Goal: Task Accomplishment & Management: Manage account settings

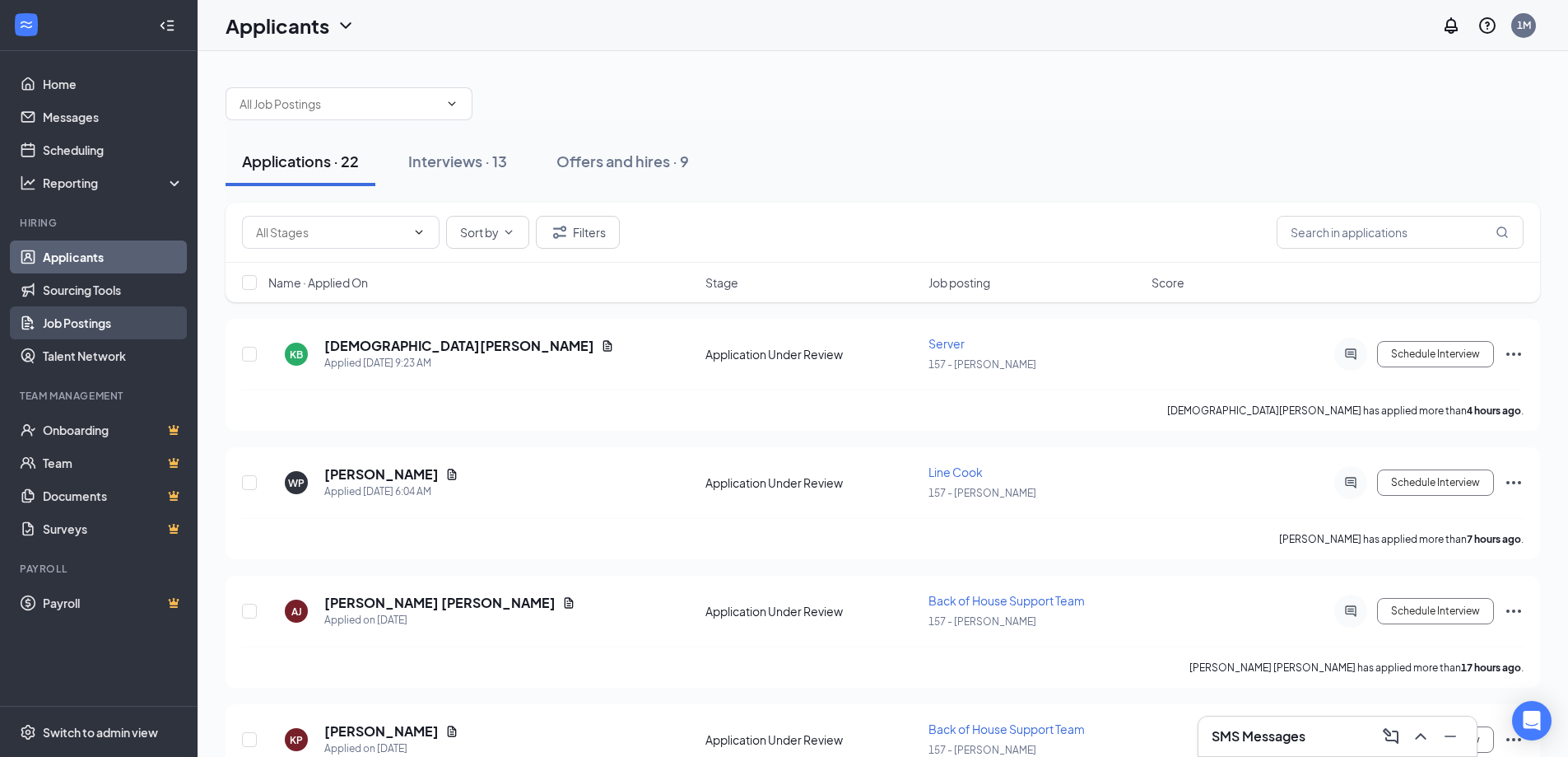
click at [122, 325] on link "Job Postings" at bounding box center [113, 323] width 141 height 33
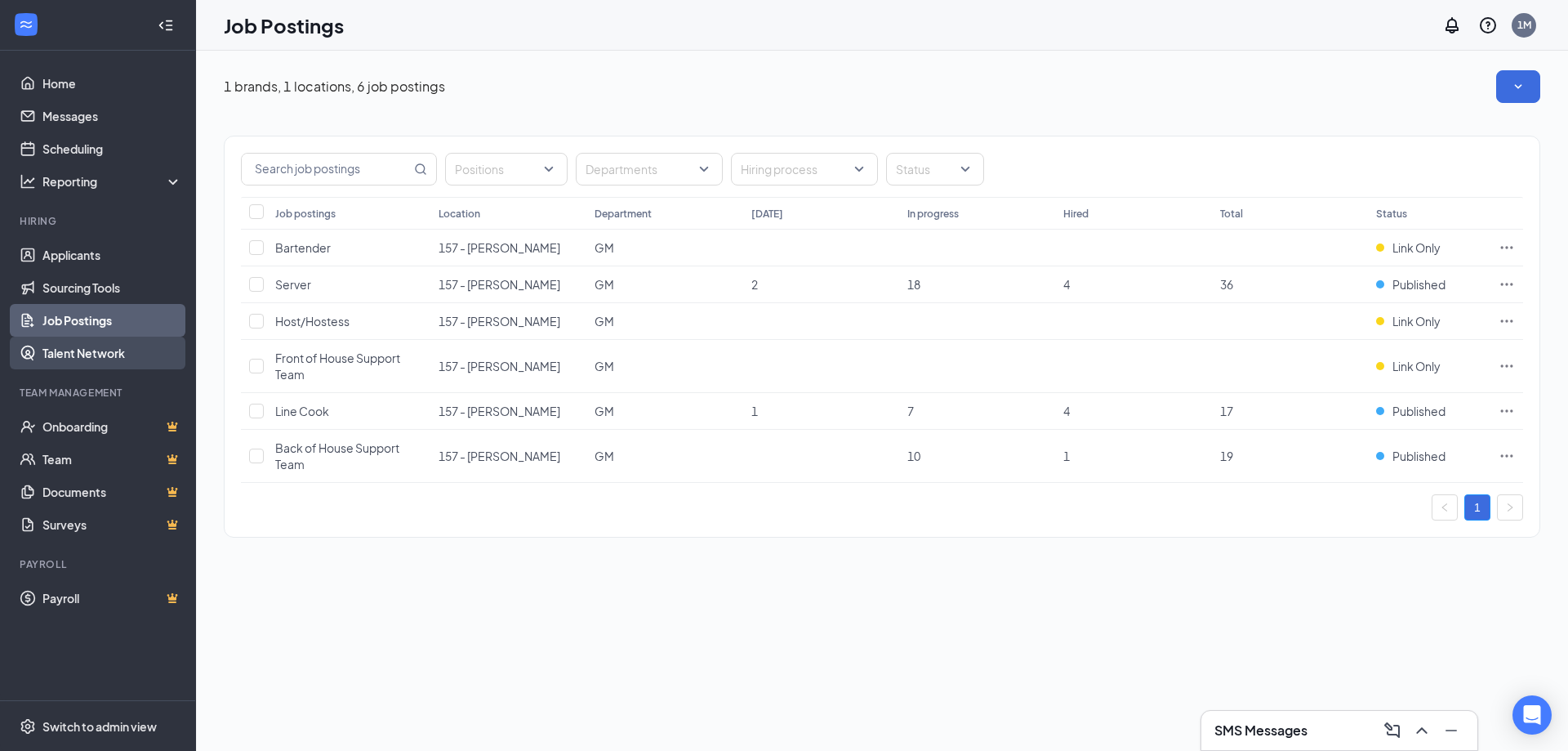
click at [102, 347] on link "Talent Network" at bounding box center [112, 353] width 140 height 32
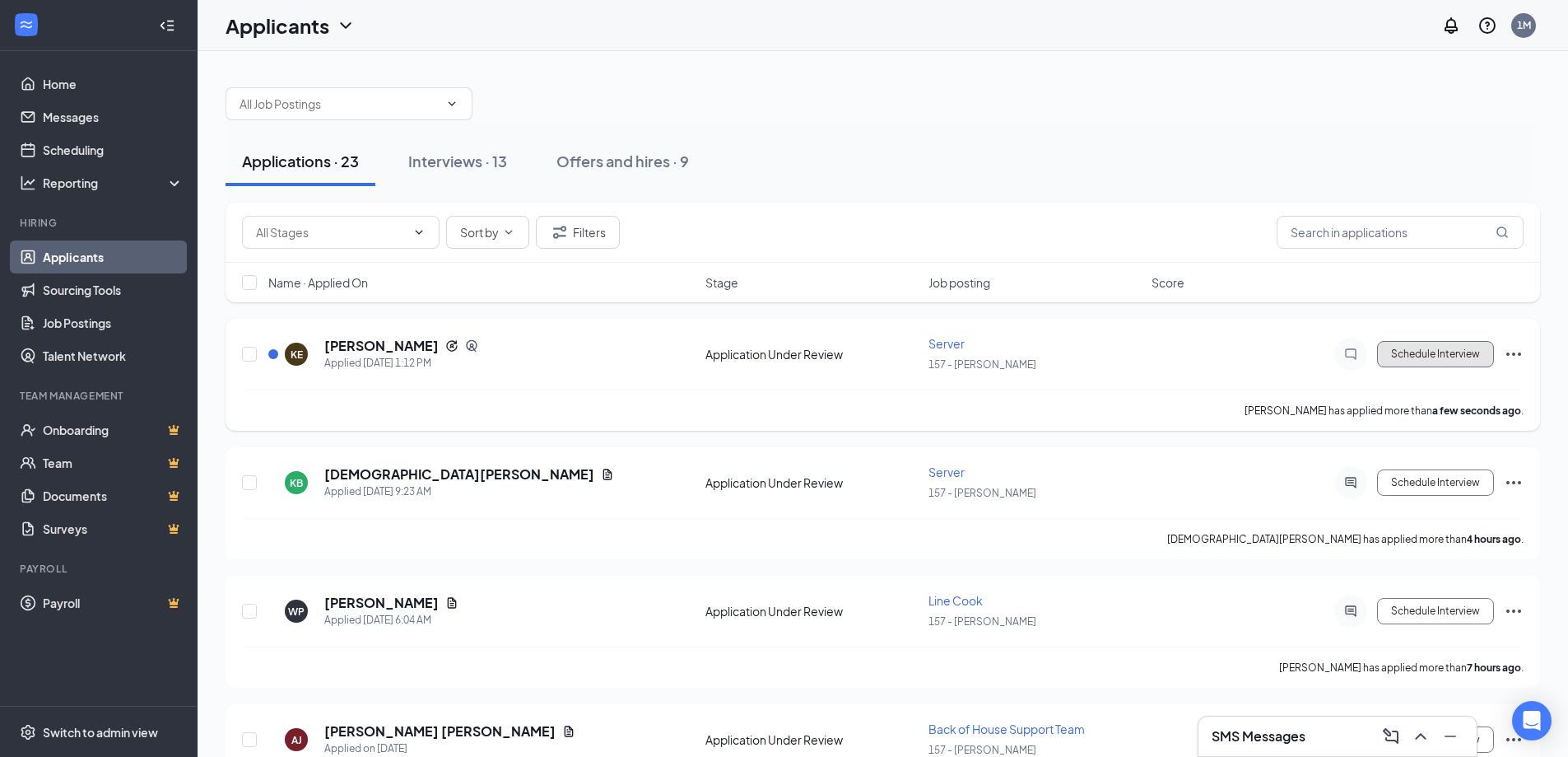
click at [1457, 354] on button "Schedule Interview" at bounding box center [1435, 354] width 117 height 27
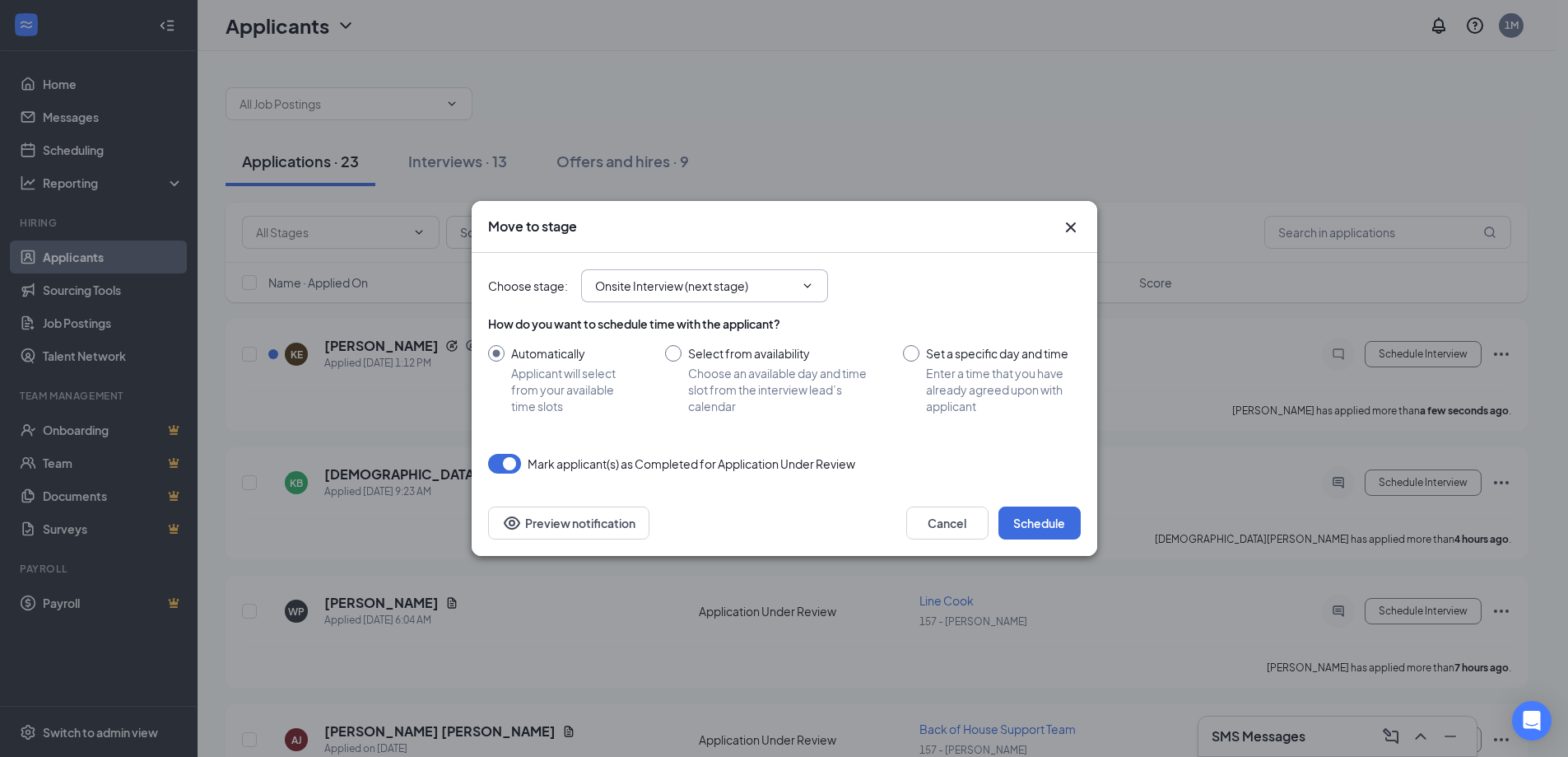
click at [776, 294] on input "Onsite Interview (next stage)" at bounding box center [695, 285] width 199 height 18
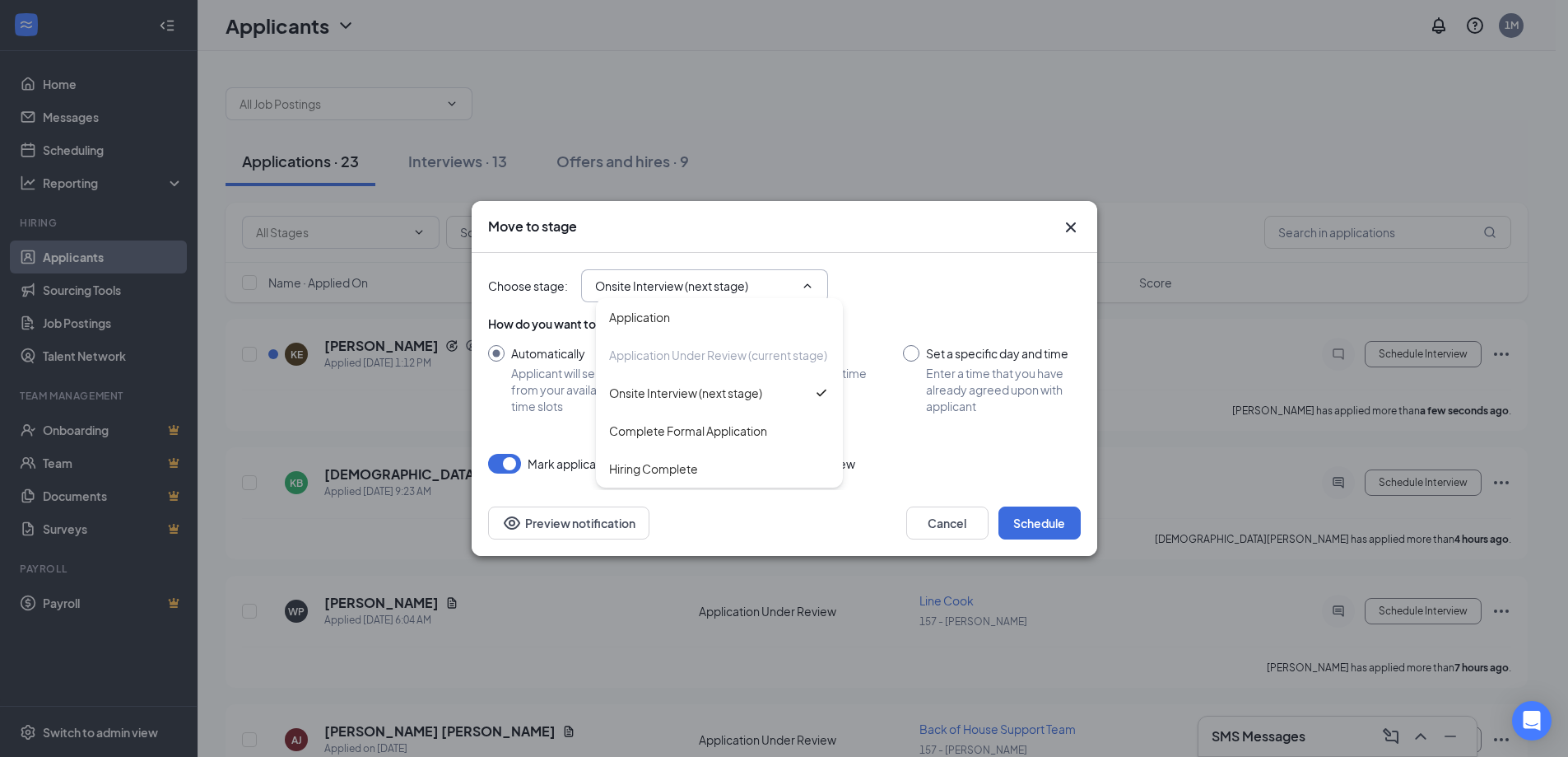
click at [889, 260] on div "Choose stage : Onsite Interview (next stage) Application Application Under Revi…" at bounding box center [784, 286] width 593 height 66
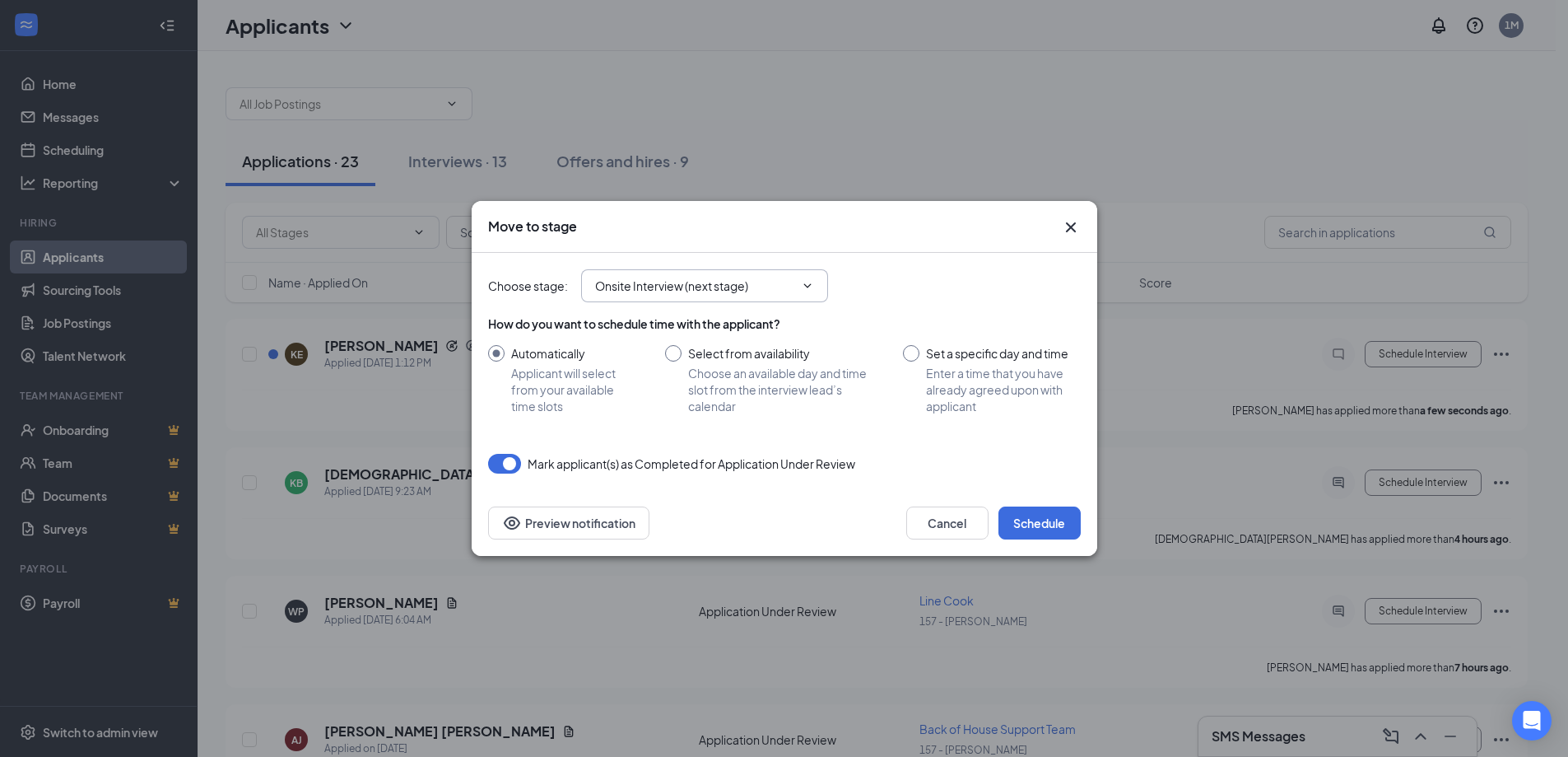
click at [752, 277] on input "Onsite Interview (next stage)" at bounding box center [695, 285] width 199 height 18
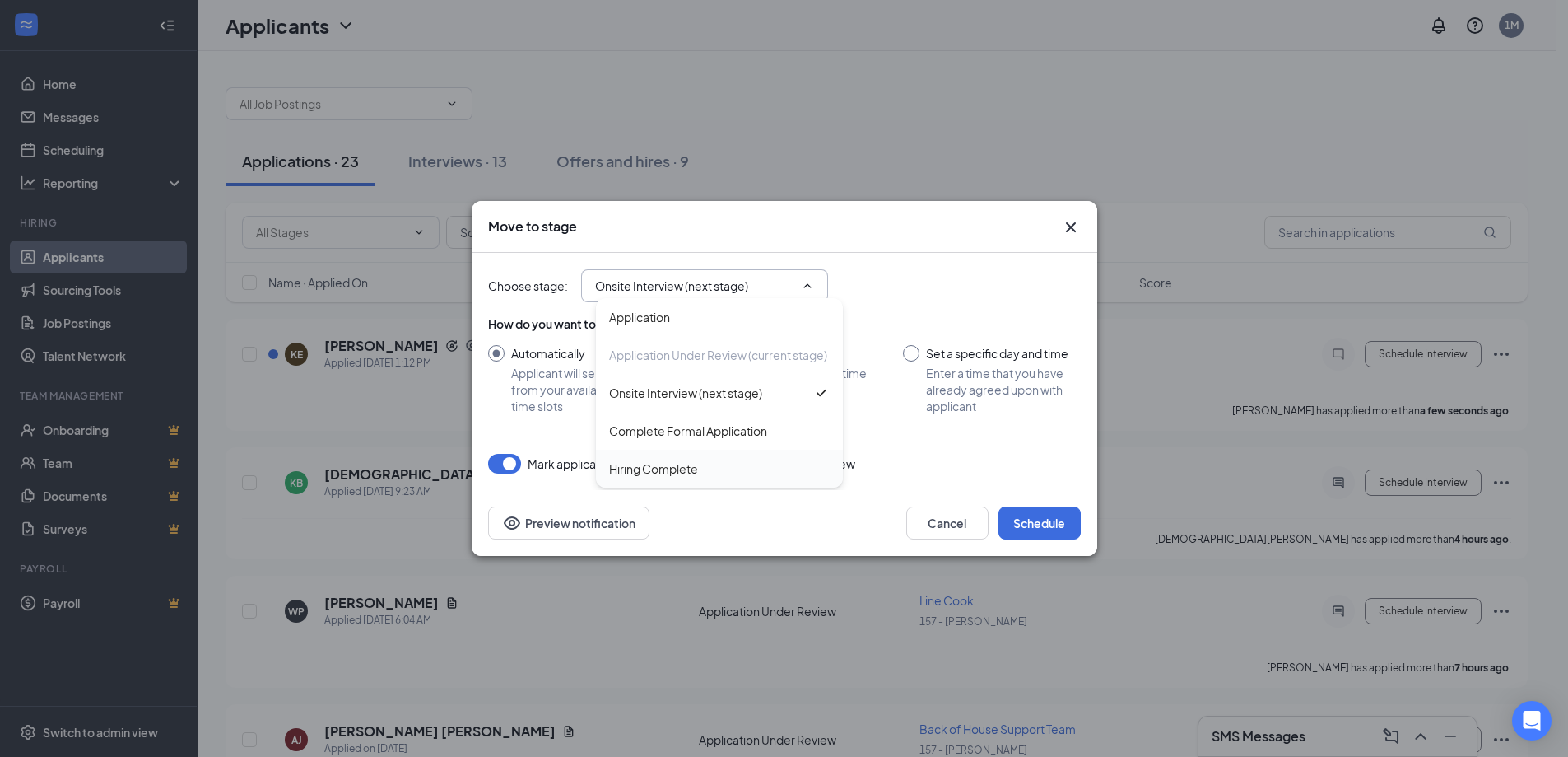
click at [683, 473] on div "Hiring Complete" at bounding box center [654, 468] width 89 height 18
type input "Hiring Complete"
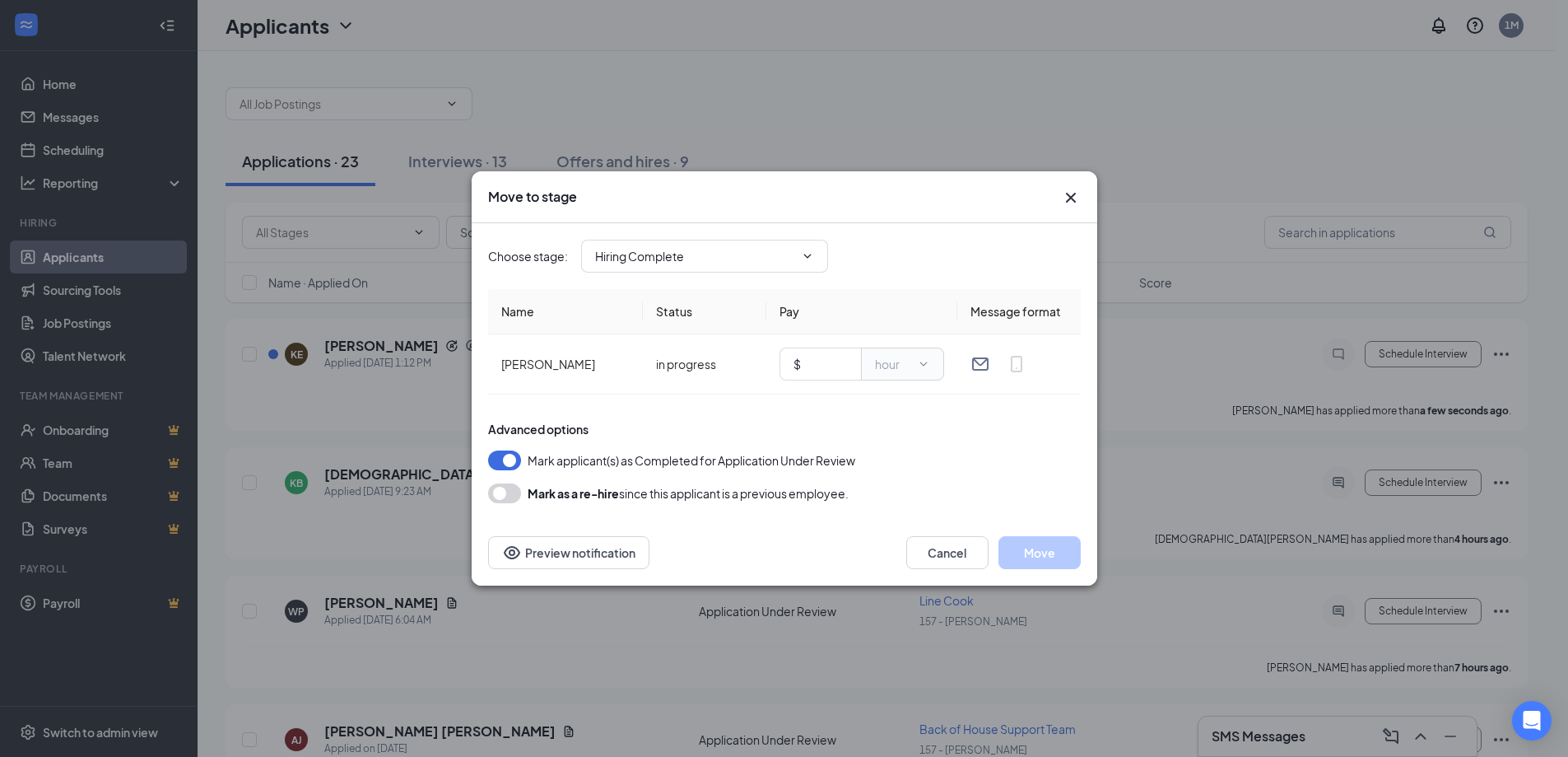
click at [1063, 199] on icon "Cross" at bounding box center [1070, 197] width 20 height 20
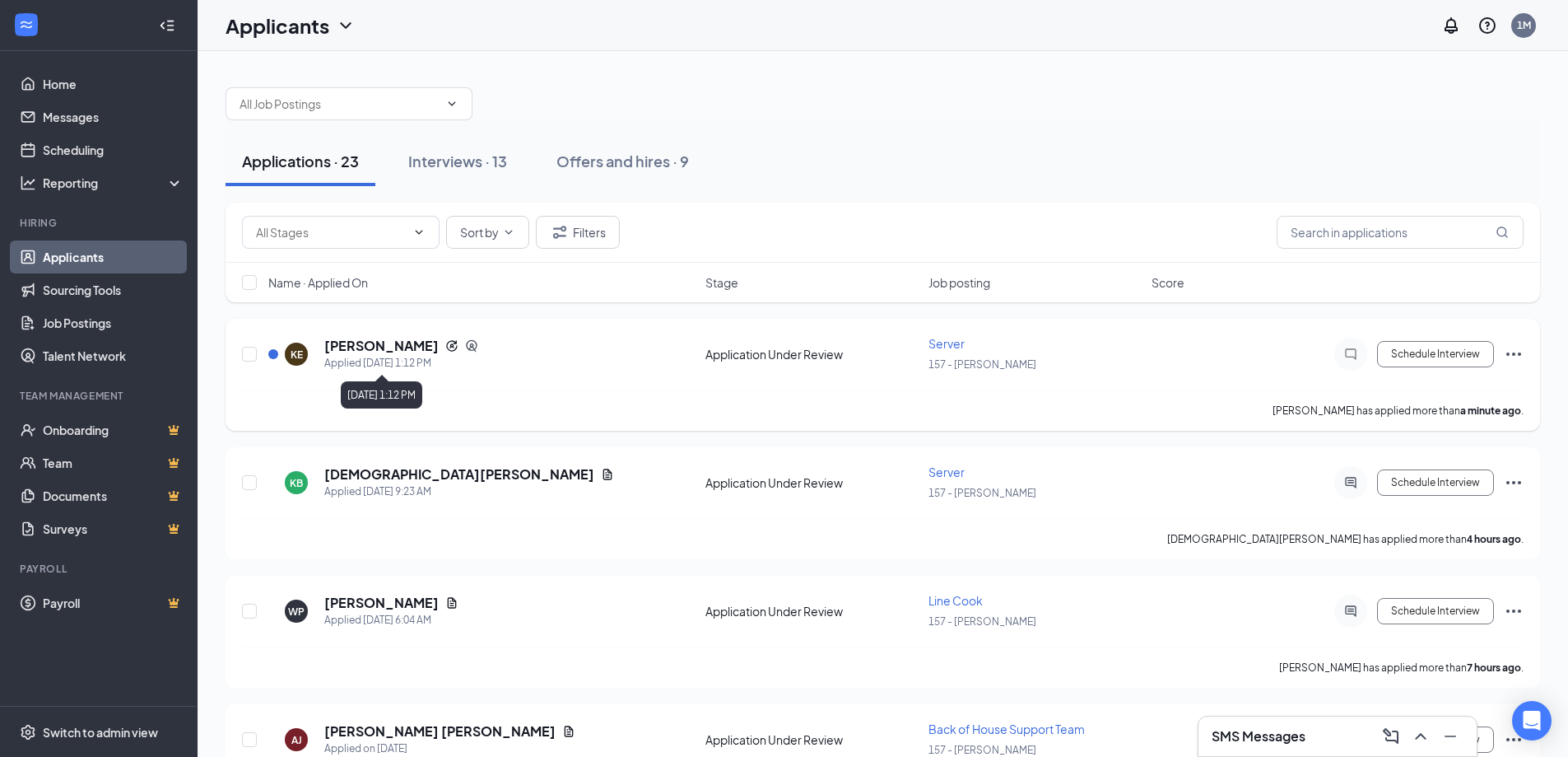
click at [435, 354] on div "Applied [DATE] 1:12 PM" at bounding box center [401, 362] width 154 height 16
click at [1513, 354] on icon "Ellipses" at bounding box center [1513, 354] width 15 height 3
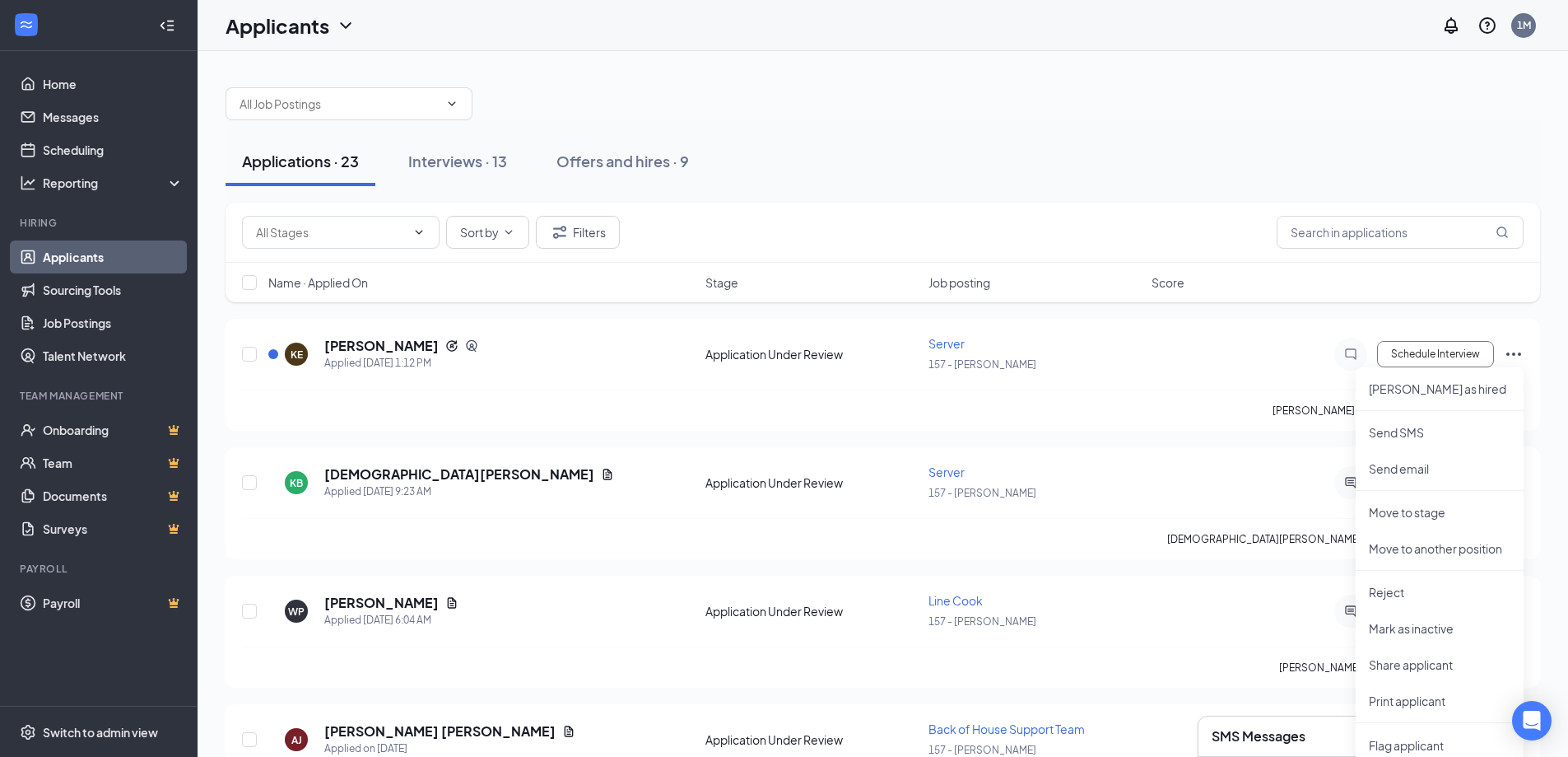
click at [1126, 202] on div "Applications · 23 Interviews · 13 Offers and hires · 9" at bounding box center [883, 161] width 1314 height 82
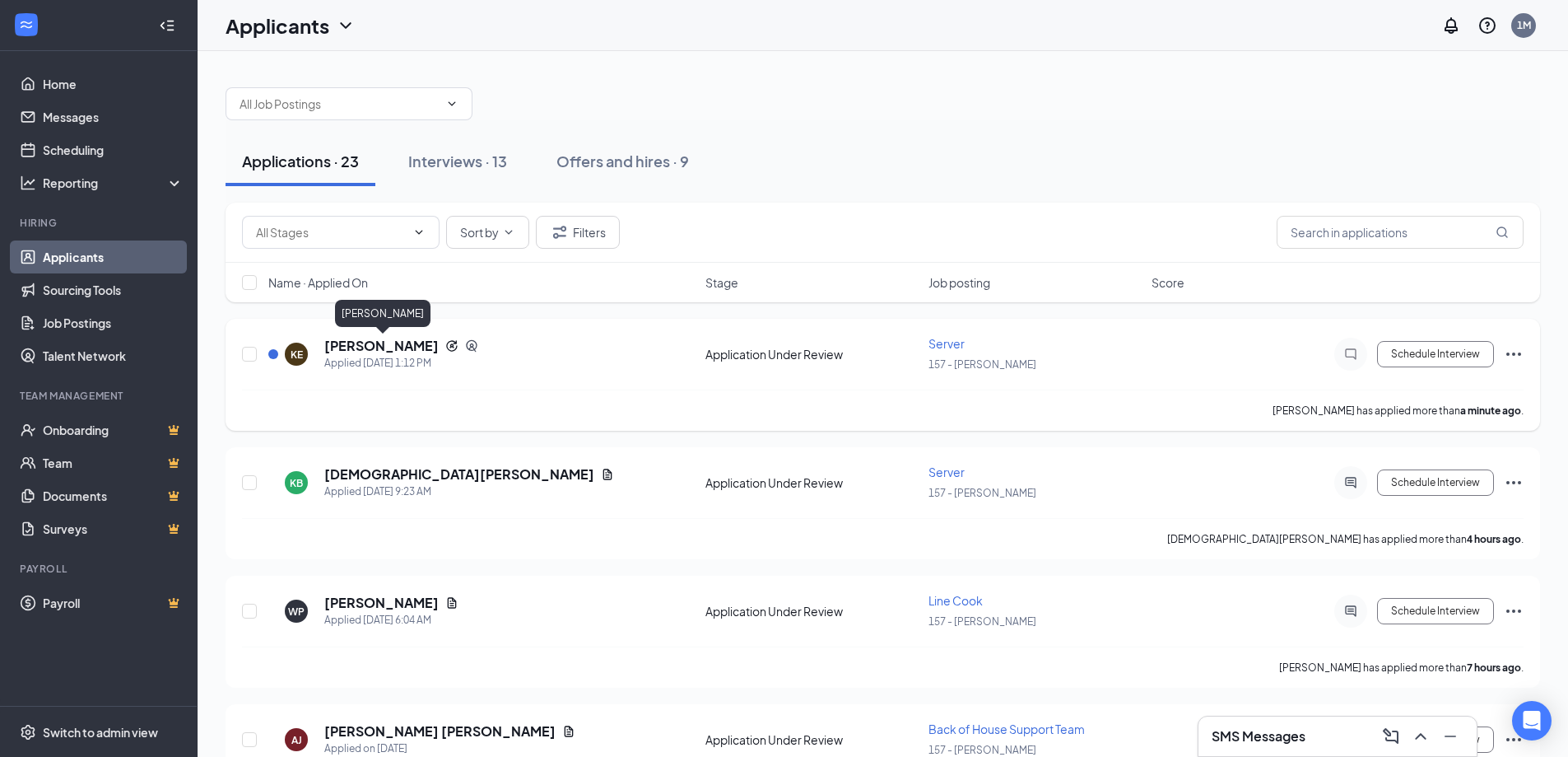
click at [382, 341] on h5 "[PERSON_NAME]" at bounding box center [381, 345] width 114 height 18
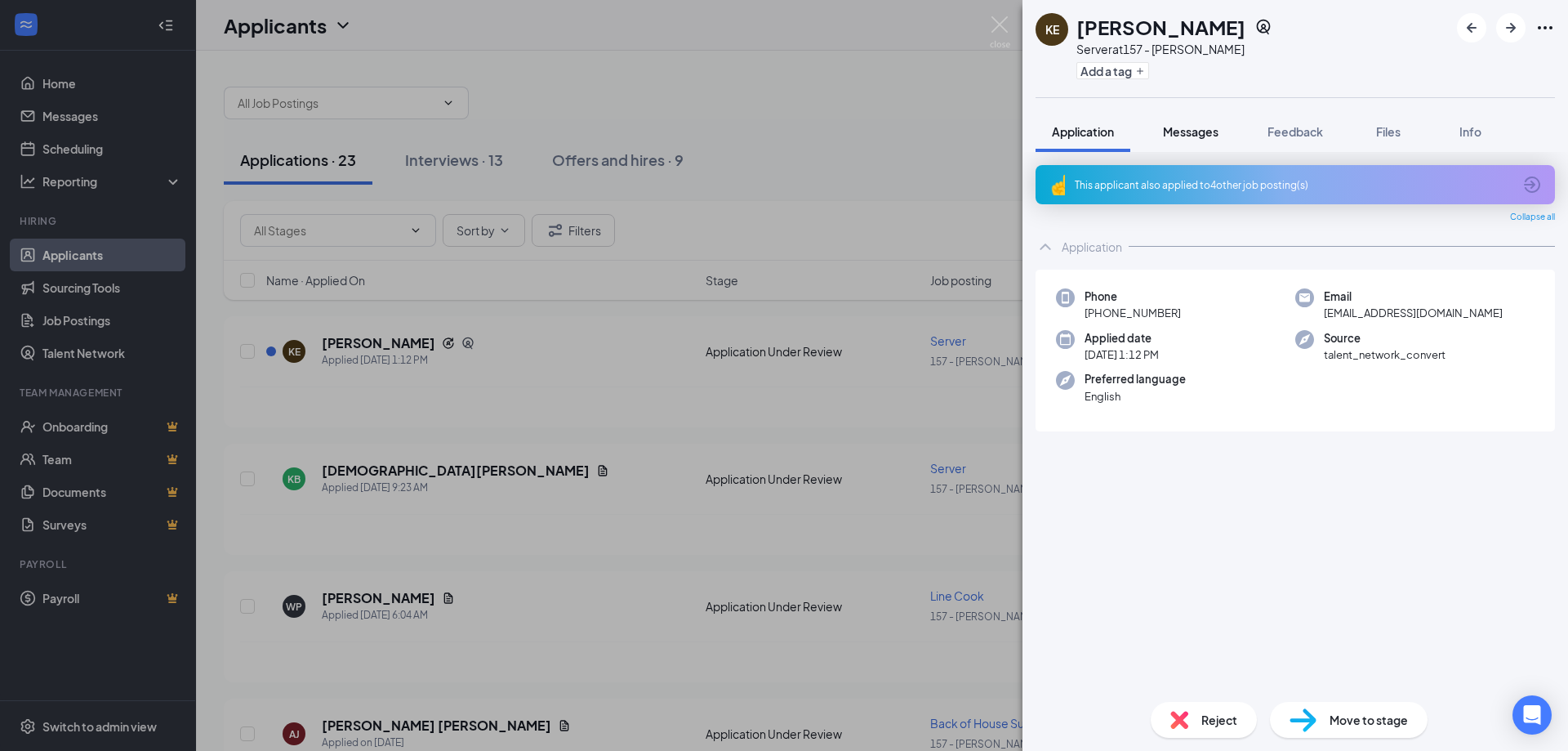
click at [1197, 146] on button "Messages" at bounding box center [1191, 131] width 89 height 41
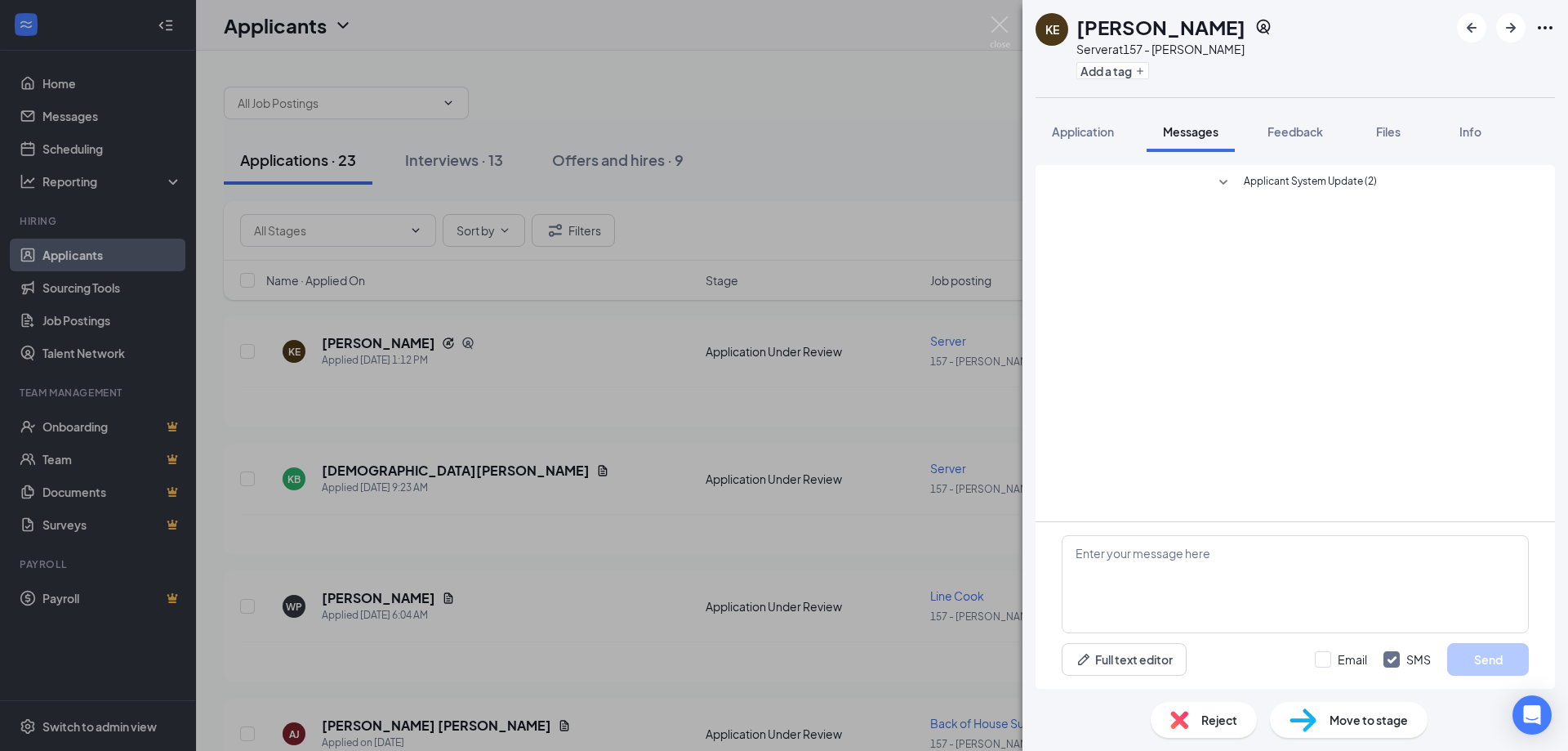
click at [1316, 715] on div "Move to stage" at bounding box center [1348, 719] width 157 height 36
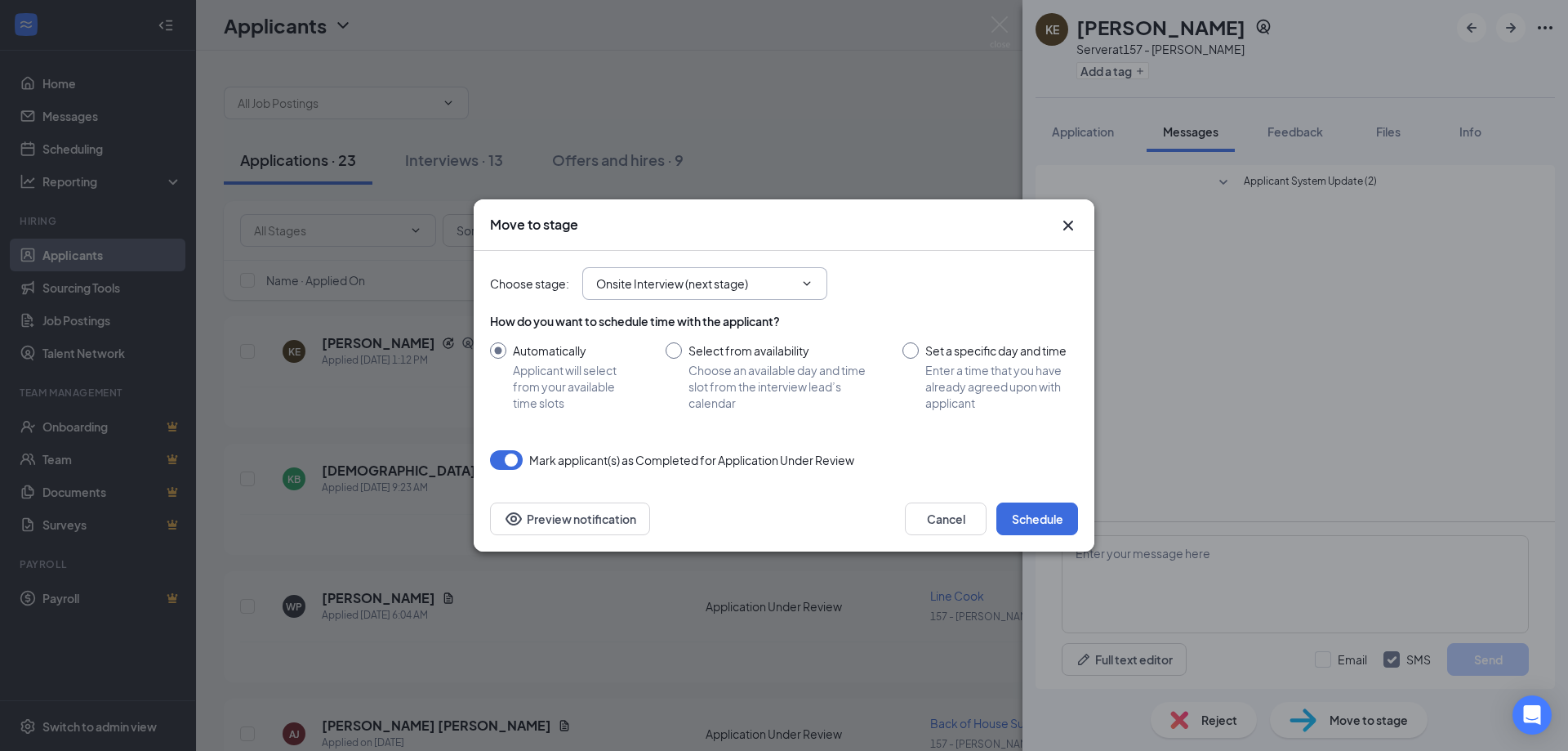
click at [718, 286] on input "Onsite Interview (next stage)" at bounding box center [695, 283] width 197 height 18
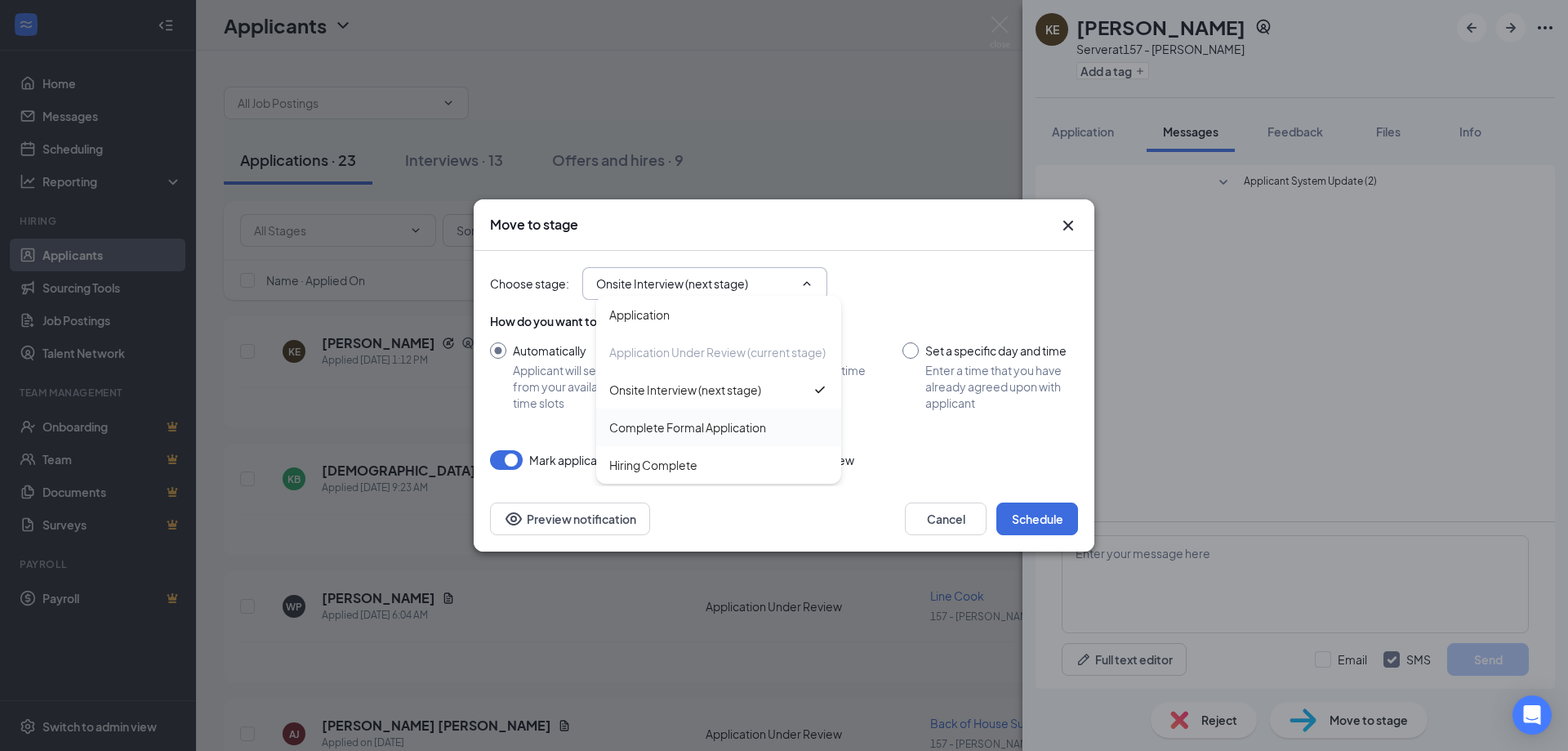
click at [739, 424] on div "Complete Formal Application" at bounding box center [688, 427] width 157 height 18
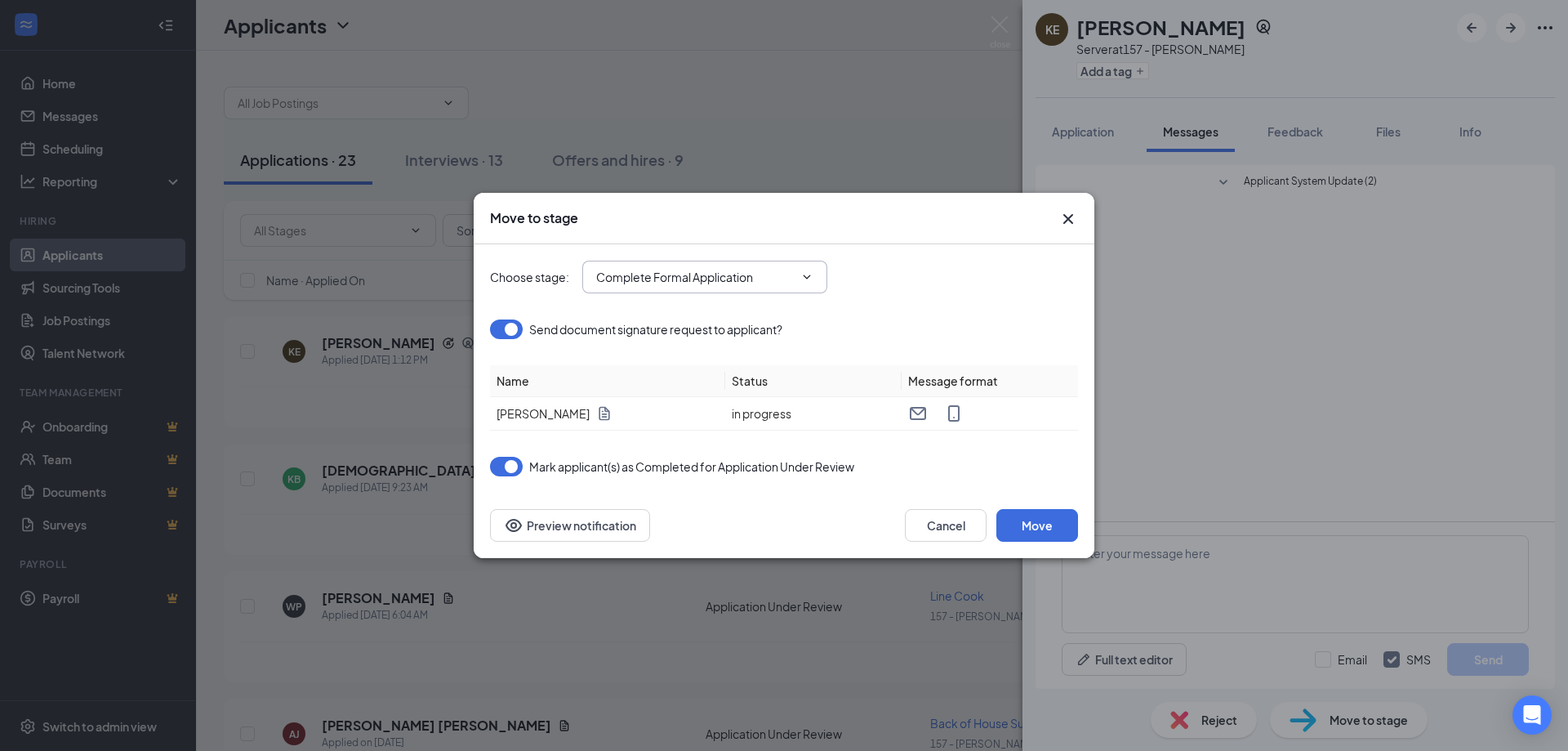
click at [702, 277] on input "Complete Formal Application" at bounding box center [695, 277] width 197 height 18
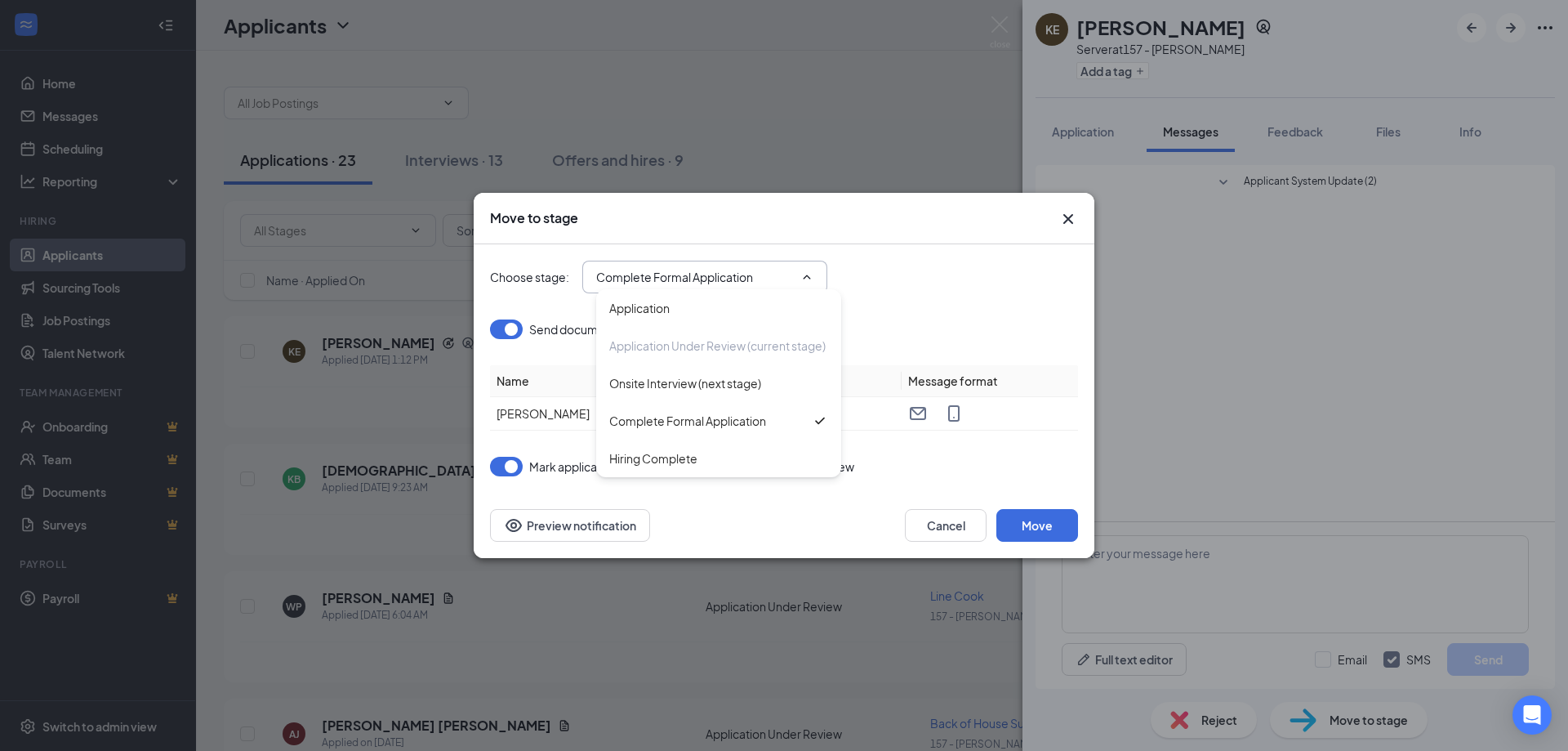
click at [650, 463] on div "Hiring Complete" at bounding box center [654, 458] width 89 height 18
type input "Hiring Complete"
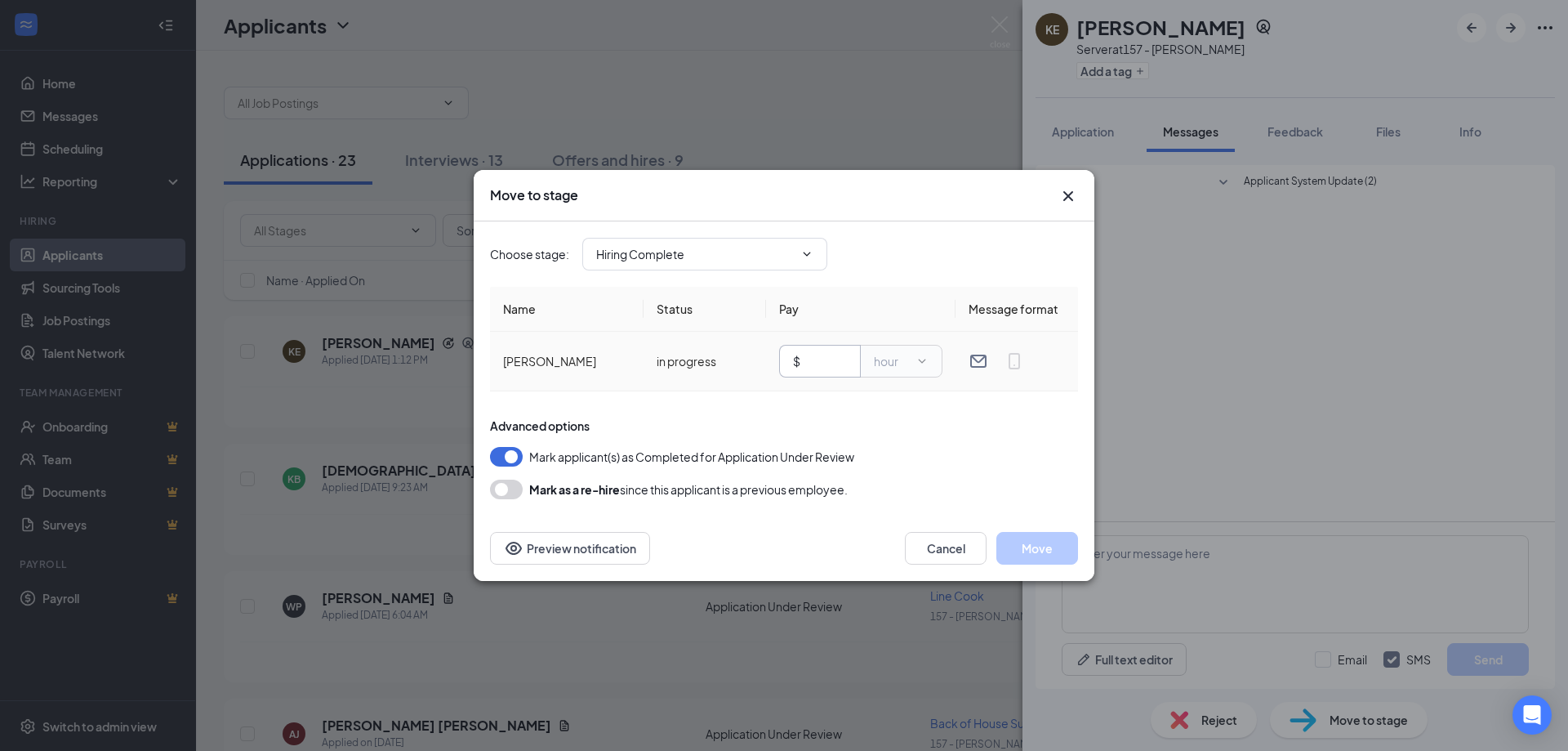
click at [811, 370] on span "$" at bounding box center [820, 361] width 82 height 32
type input "5.35"
click at [999, 269] on div "Choose stage : Hiring Complete Application Application Under Review (current st…" at bounding box center [784, 254] width 588 height 32
click at [1019, 555] on button "Move" at bounding box center [1037, 548] width 82 height 32
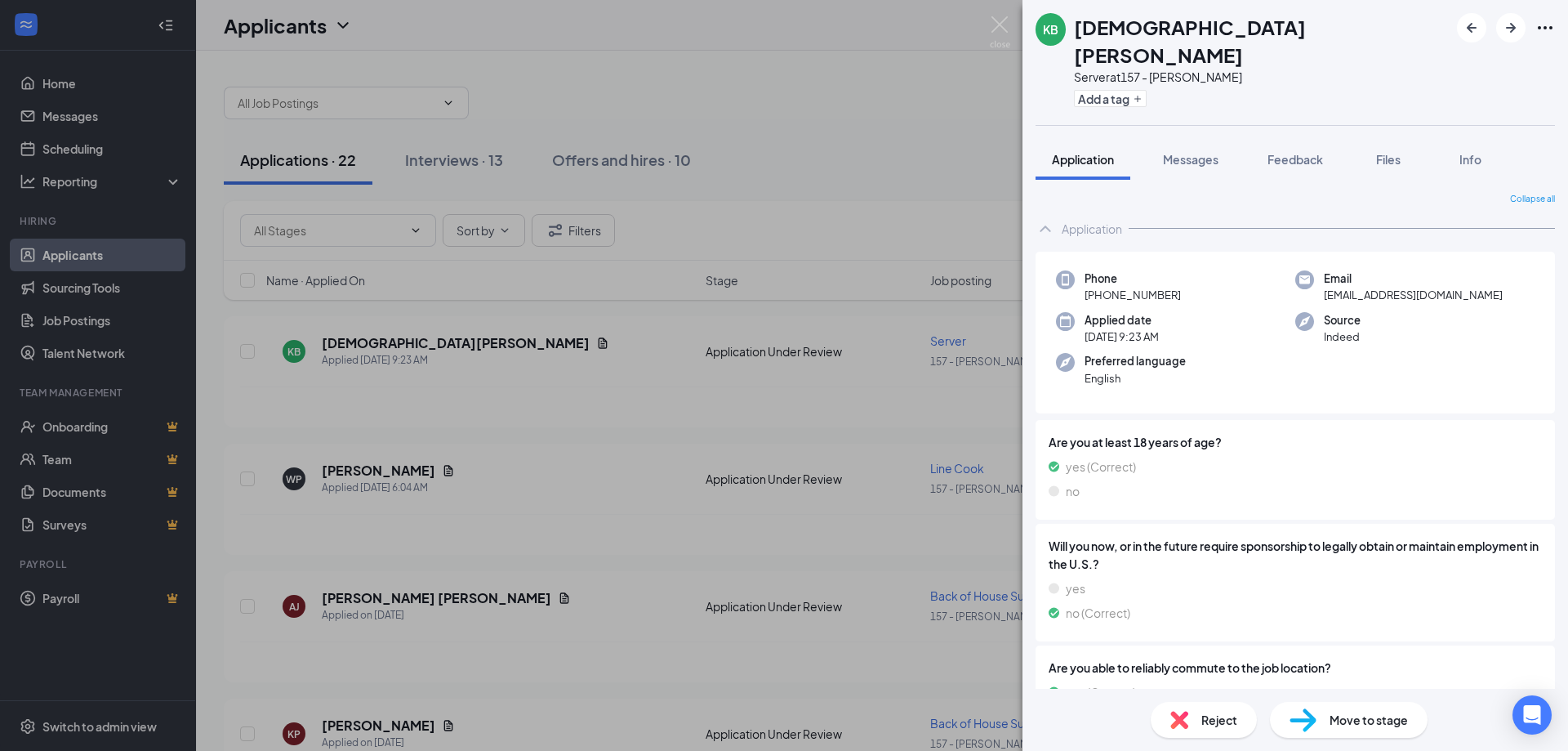
click at [839, 118] on div "KB [PERSON_NAME] Server at 157 - [PERSON_NAME] Add a tag Application Messages F…" at bounding box center [784, 376] width 1568 height 751
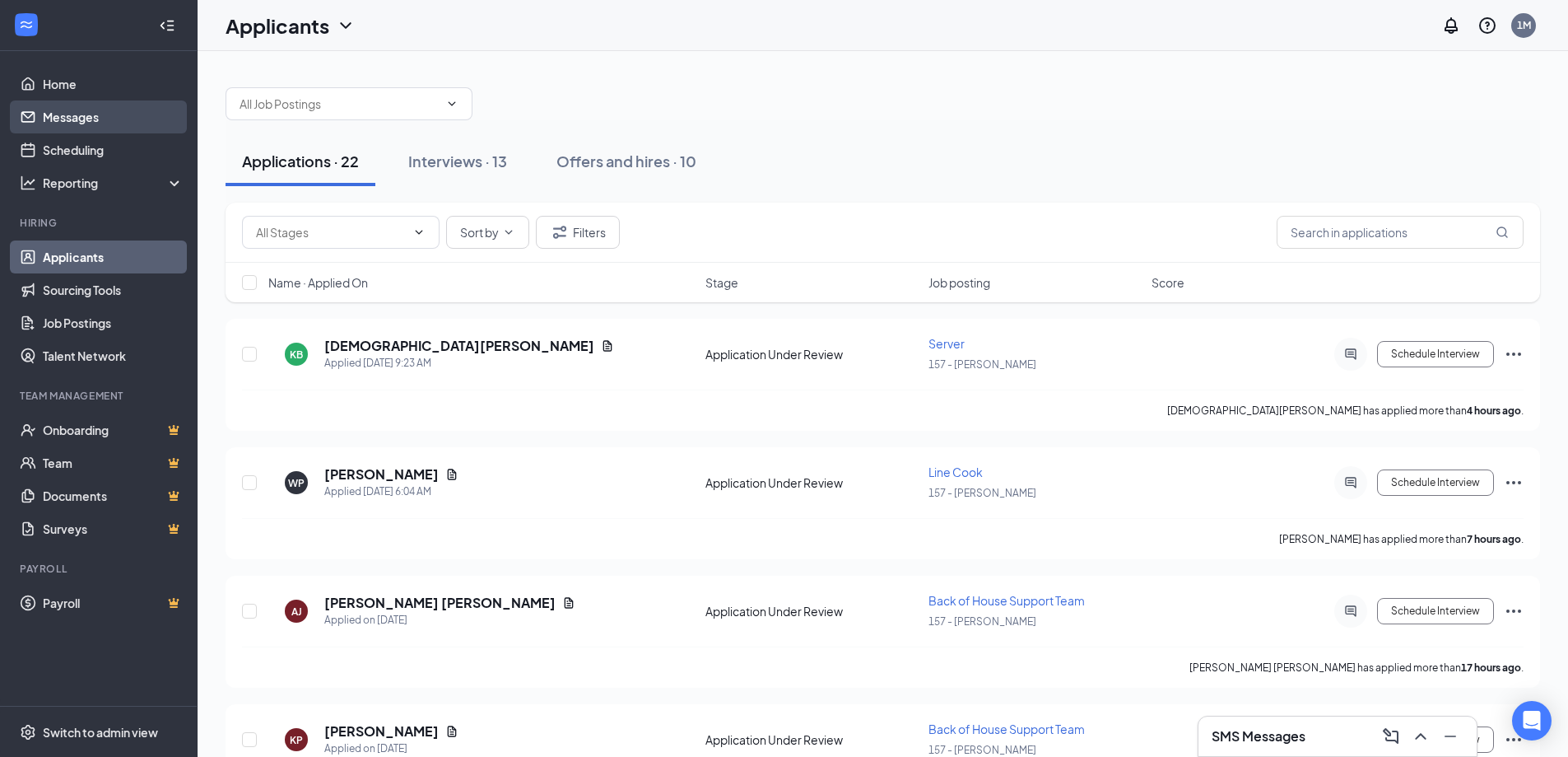
drag, startPoint x: 37, startPoint y: 117, endPoint x: 48, endPoint y: 112, distance: 12.1
click at [43, 117] on link "Messages" at bounding box center [113, 117] width 141 height 33
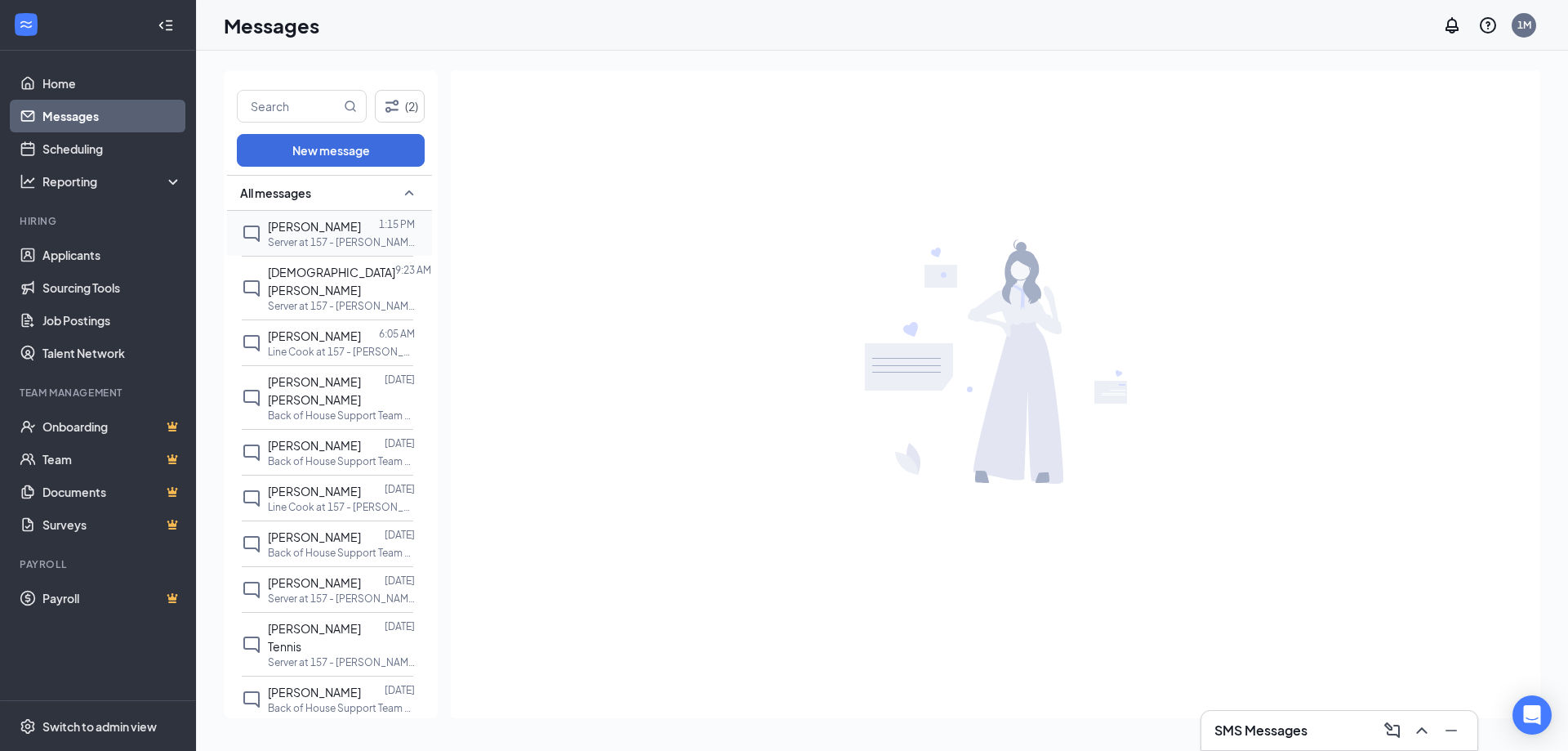
click at [273, 233] on span "[PERSON_NAME]" at bounding box center [314, 226] width 93 height 14
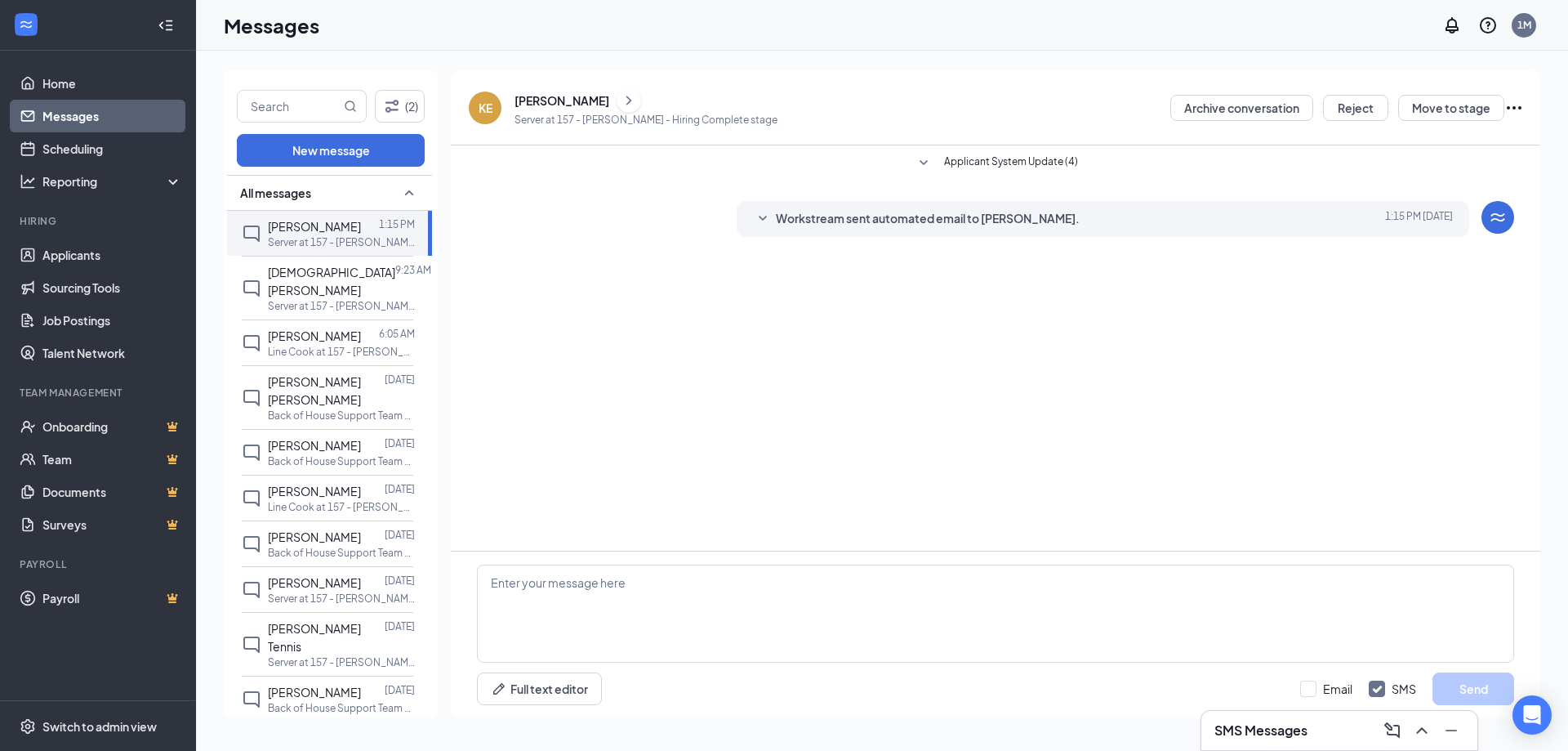
click at [948, 234] on div "Workstream sent automated email to [PERSON_NAME]. [DATE] 1:15 PM Good day ﻿[PER…" at bounding box center [1102, 219] width 733 height 36
click at [945, 218] on span "Workstream sent automated email to [PERSON_NAME]." at bounding box center [927, 219] width 304 height 20
